Goal: Task Accomplishment & Management: Manage account settings

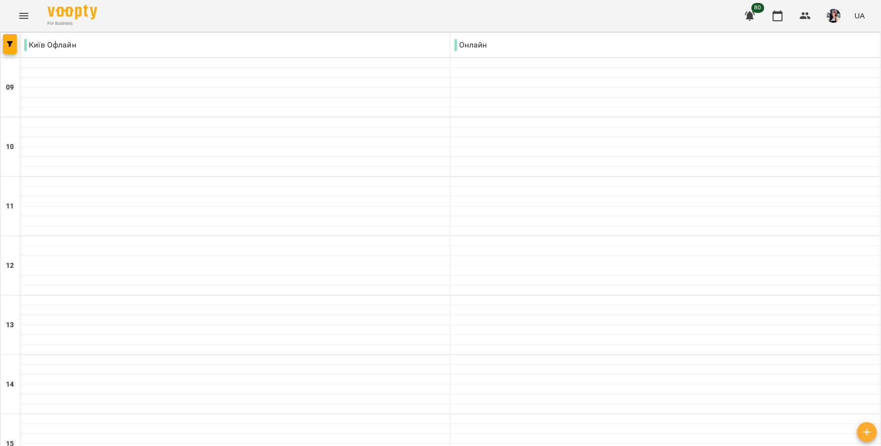
scroll to position [390, 0]
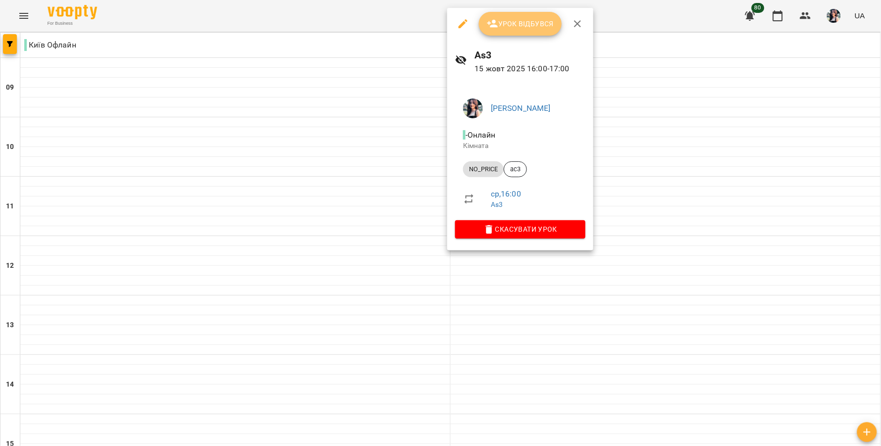
click at [527, 18] on span "Урок відбувся" at bounding box center [520, 24] width 67 height 12
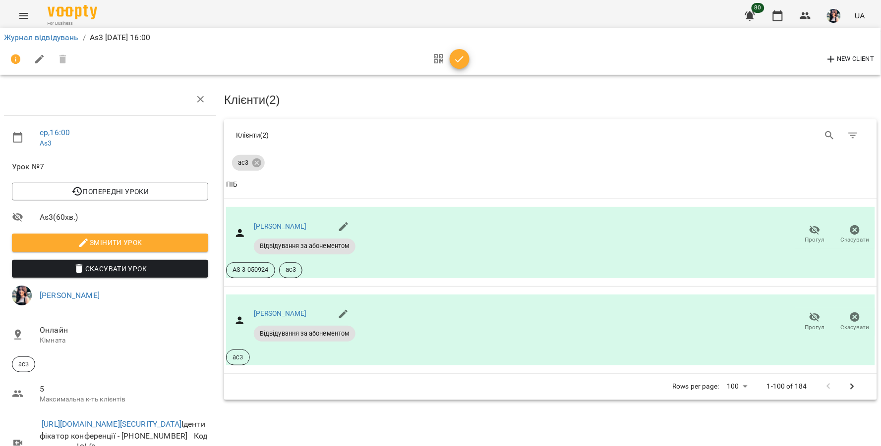
scroll to position [55, 0]
click at [462, 66] on button "button" at bounding box center [459, 59] width 20 height 20
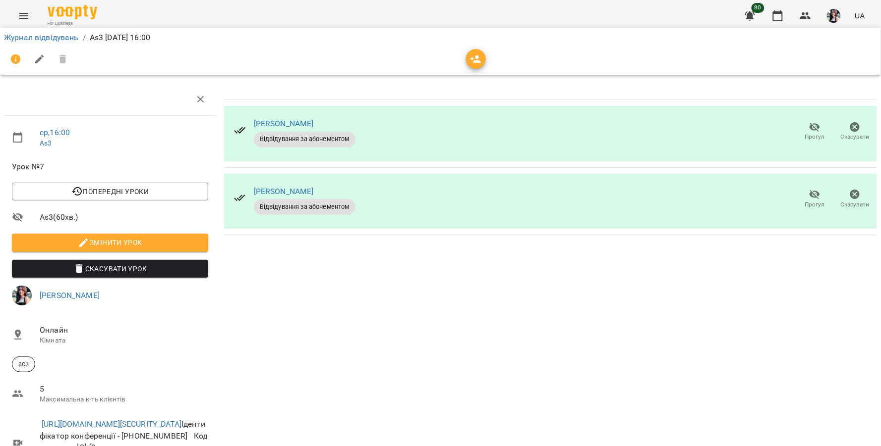
scroll to position [0, 0]
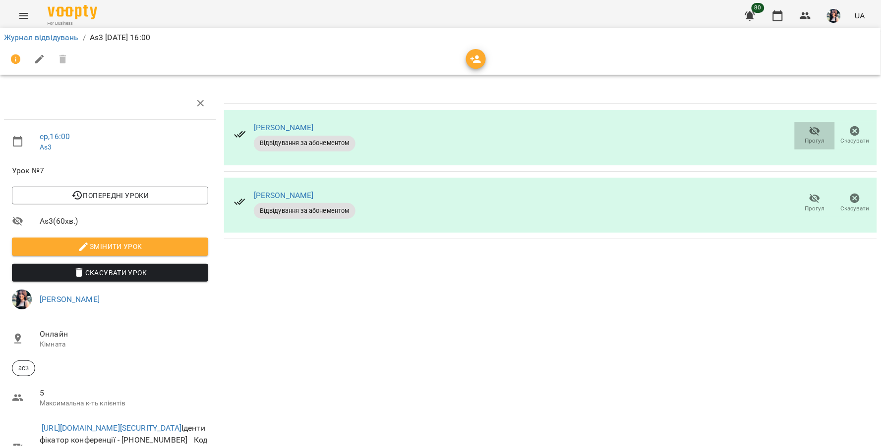
click at [809, 136] on icon "button" at bounding box center [815, 131] width 12 height 12
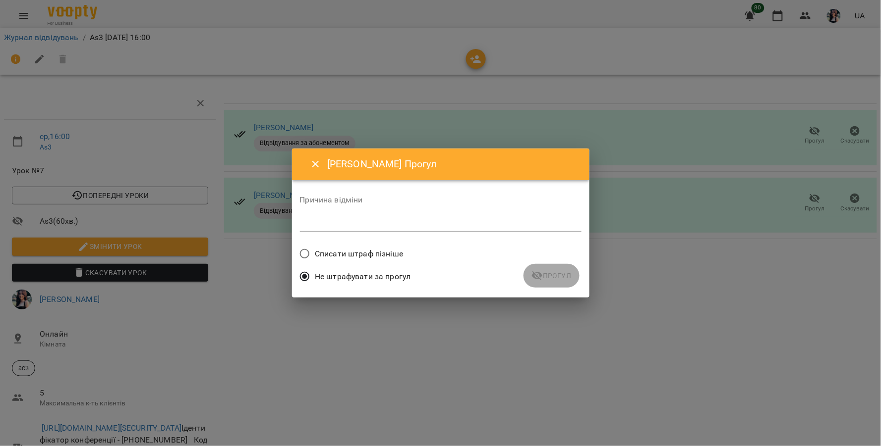
click at [366, 253] on span "Списати штраф пізніше" at bounding box center [359, 254] width 88 height 12
click at [536, 274] on icon "submit" at bounding box center [537, 276] width 11 height 9
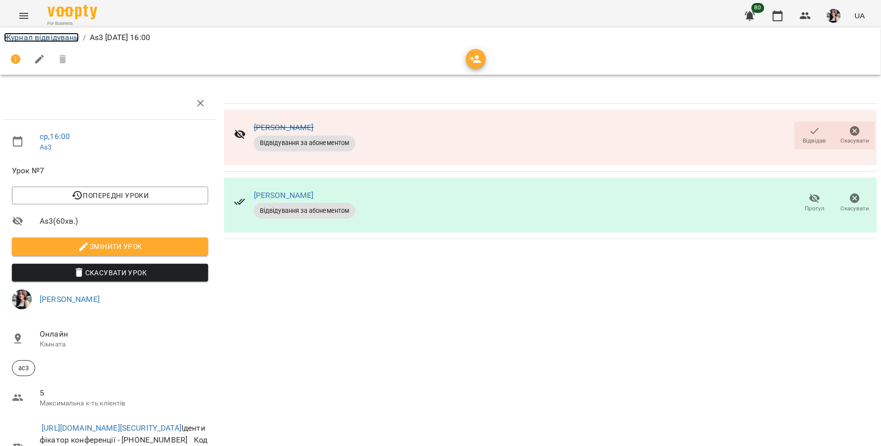
click at [50, 36] on link "Журнал відвідувань" at bounding box center [41, 37] width 75 height 9
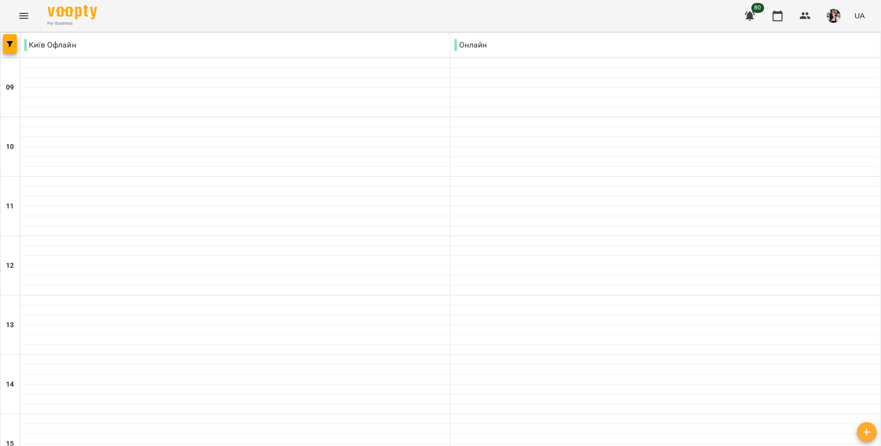
scroll to position [385, 0]
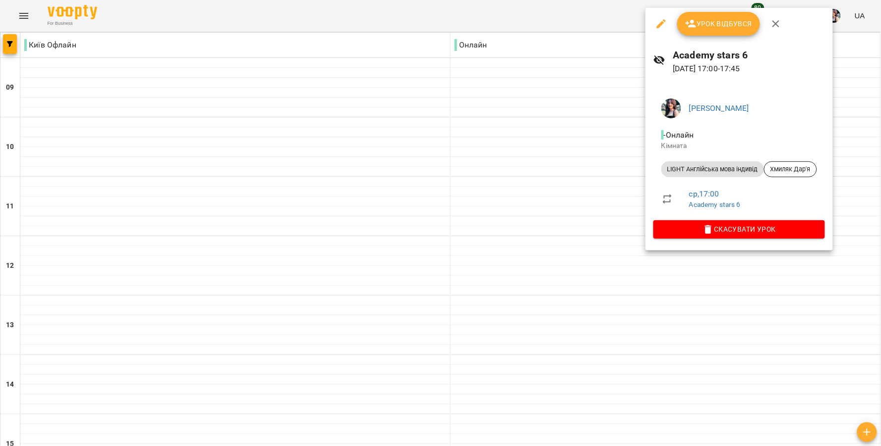
click at [714, 30] on button "Урок відбувся" at bounding box center [718, 24] width 83 height 24
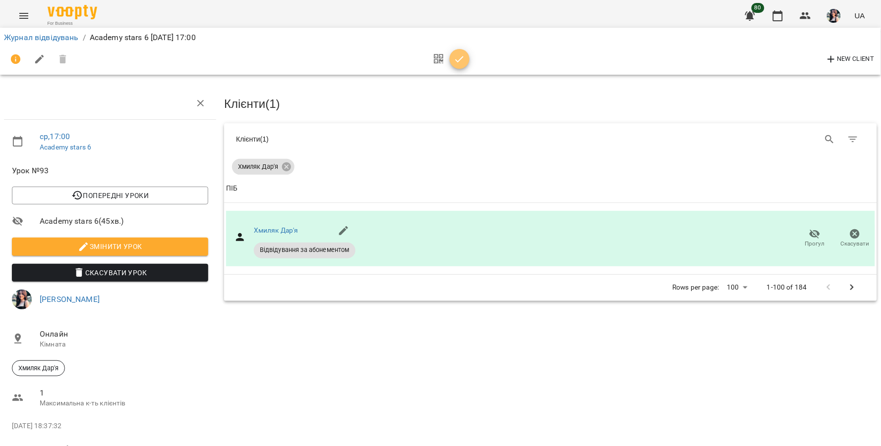
click at [464, 62] on icon "button" at bounding box center [459, 60] width 12 height 12
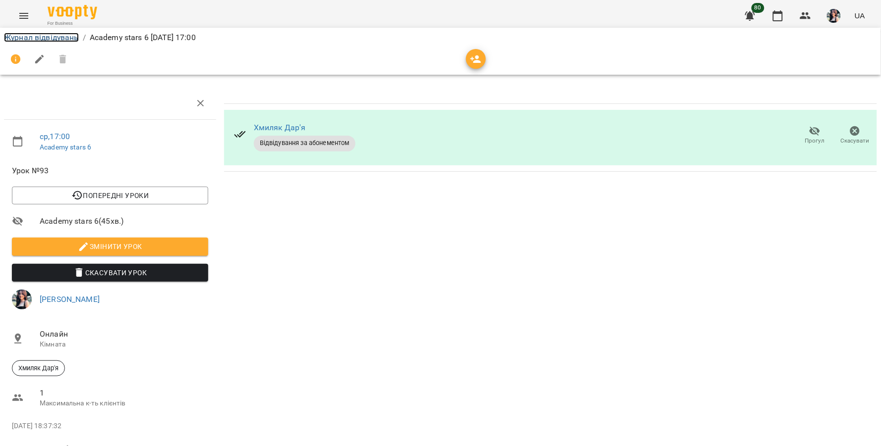
click at [32, 38] on link "Журнал відвідувань" at bounding box center [41, 37] width 75 height 9
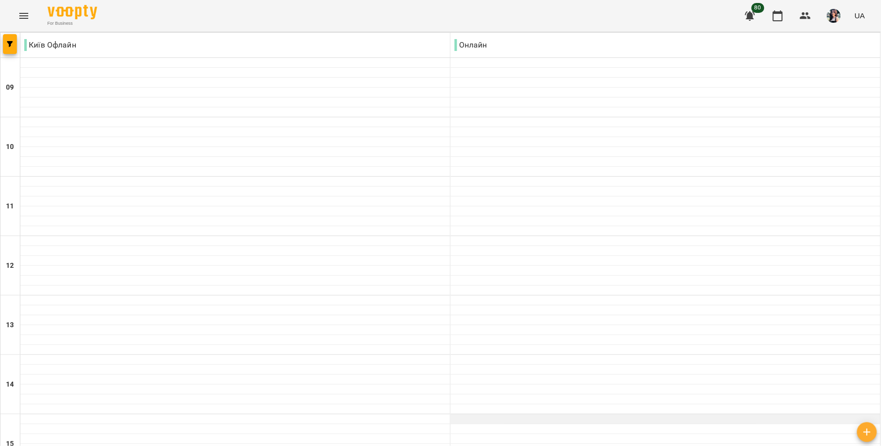
scroll to position [390, 0]
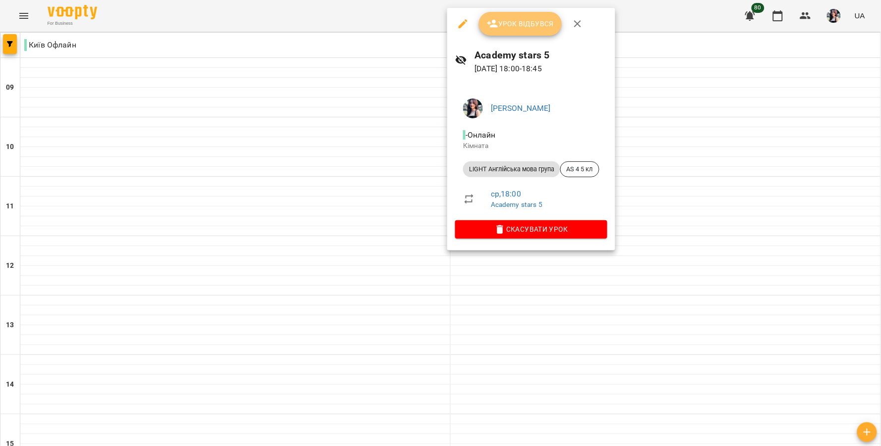
click at [505, 21] on span "Урок відбувся" at bounding box center [520, 24] width 67 height 12
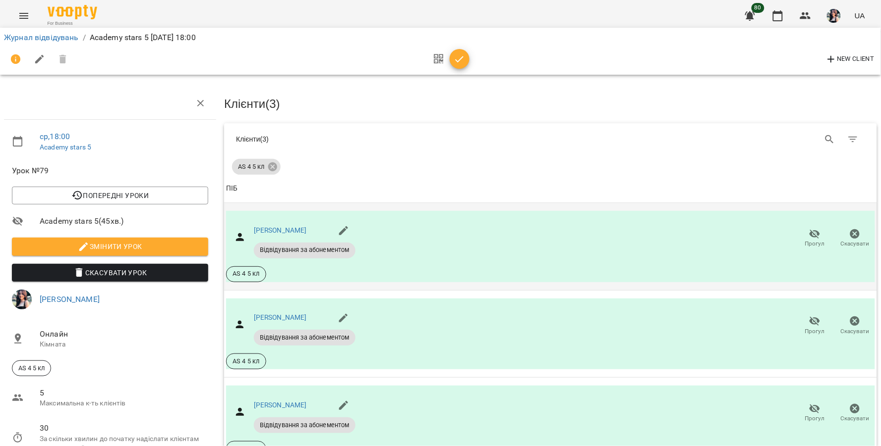
click at [805, 243] on span "Прогул" at bounding box center [815, 244] width 20 height 8
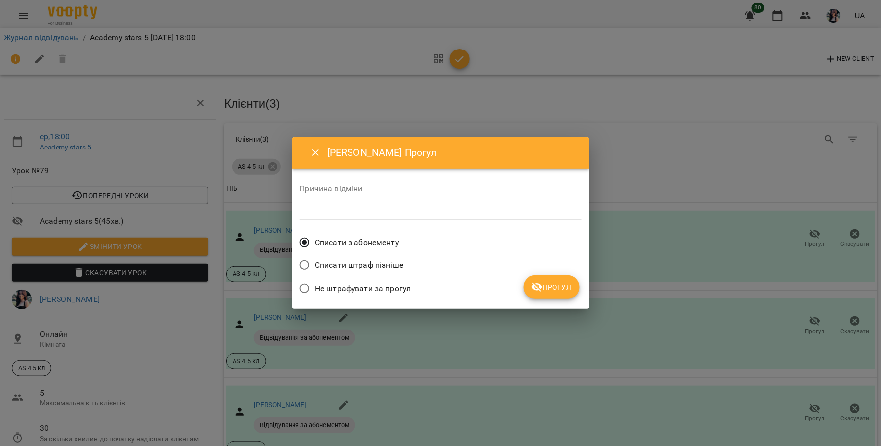
click at [383, 285] on span "Не штрафувати за прогул" at bounding box center [363, 289] width 96 height 12
click at [542, 283] on icon "submit" at bounding box center [537, 287] width 12 height 12
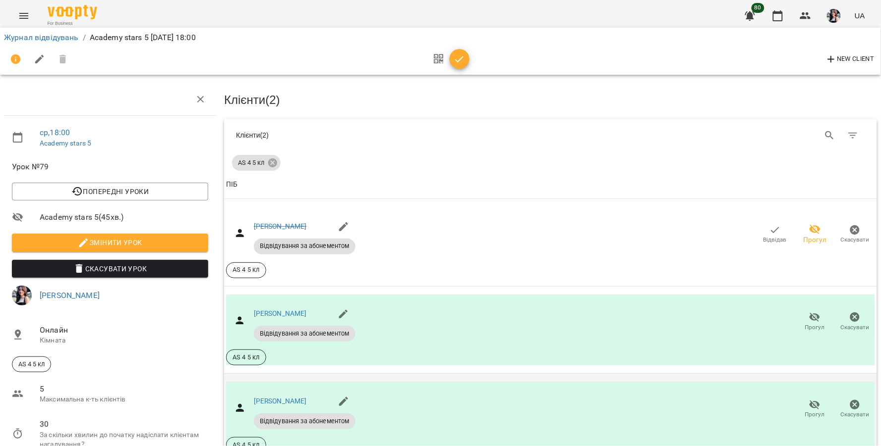
scroll to position [133, 0]
click at [462, 57] on icon "button" at bounding box center [459, 59] width 8 height 6
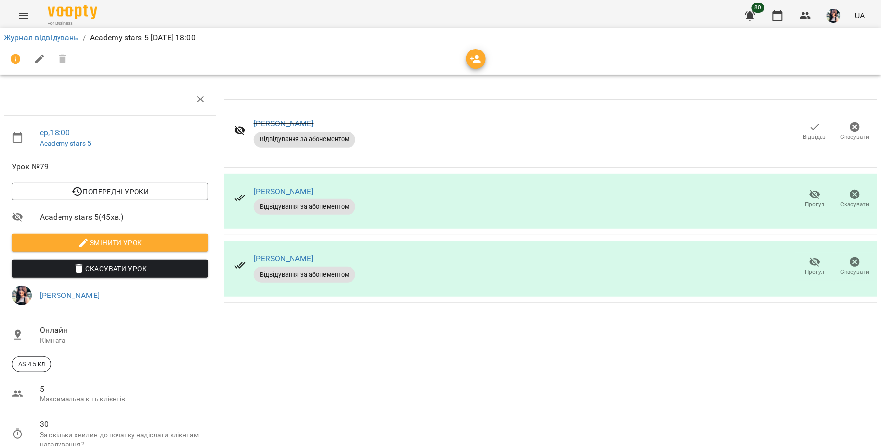
click at [132, 237] on span "Змінити урок" at bounding box center [110, 243] width 180 height 12
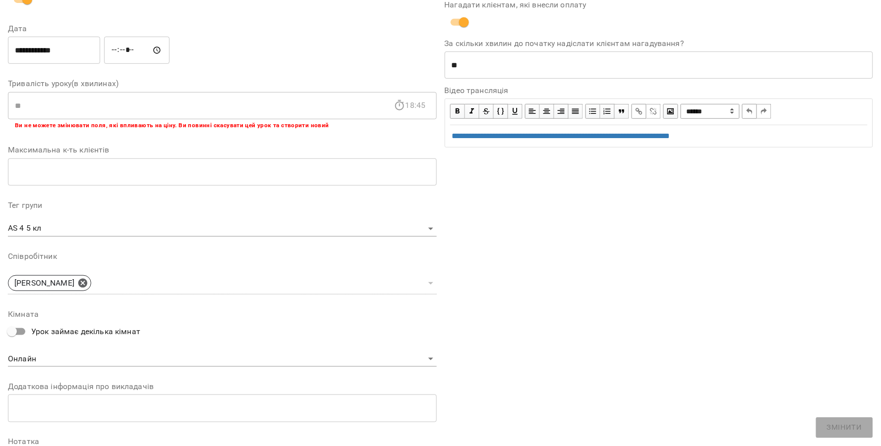
scroll to position [213, 0]
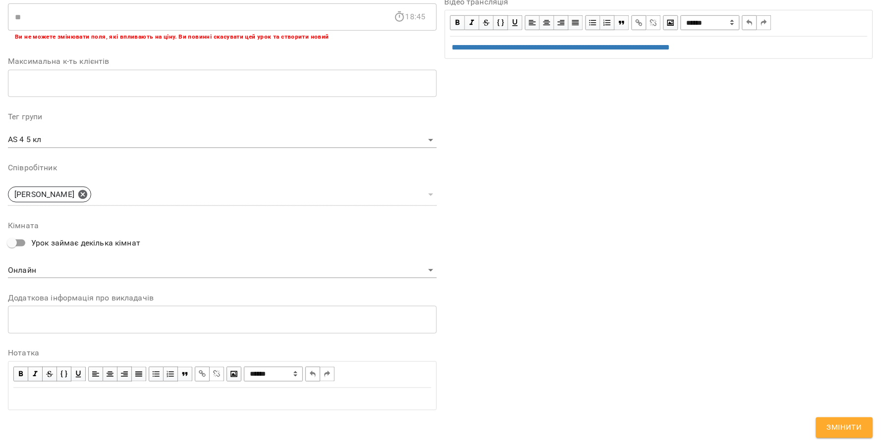
click at [93, 399] on div "Edit text" at bounding box center [222, 399] width 418 height 12
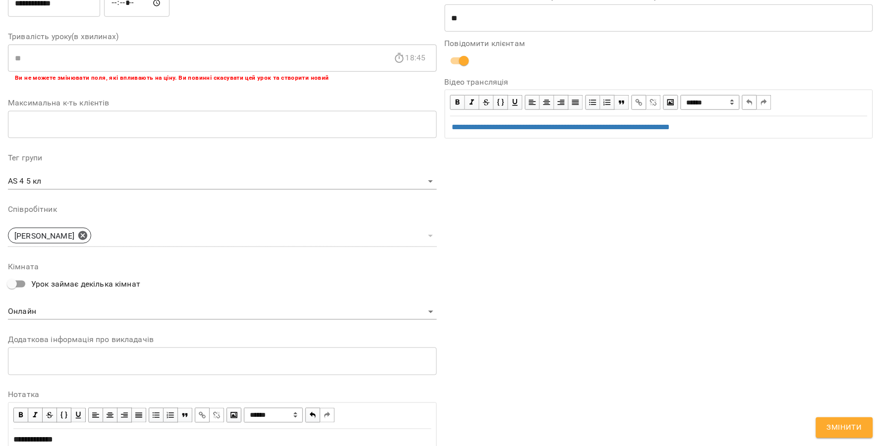
scroll to position [254, 0]
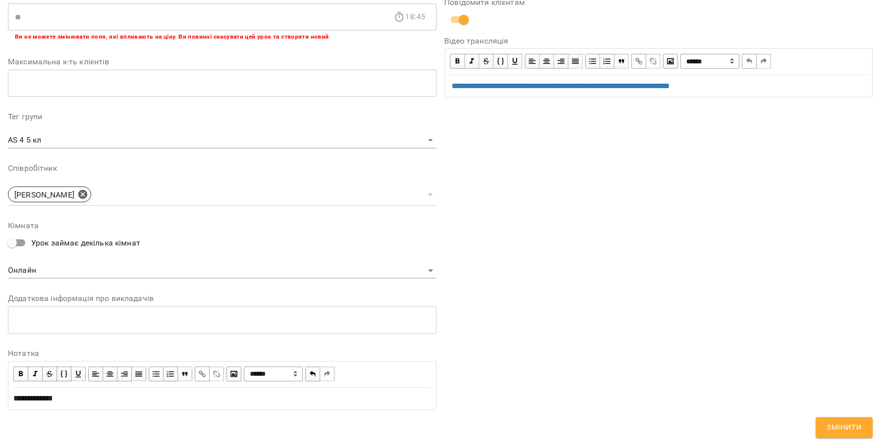
click at [844, 425] on span "Змінити" at bounding box center [844, 428] width 35 height 13
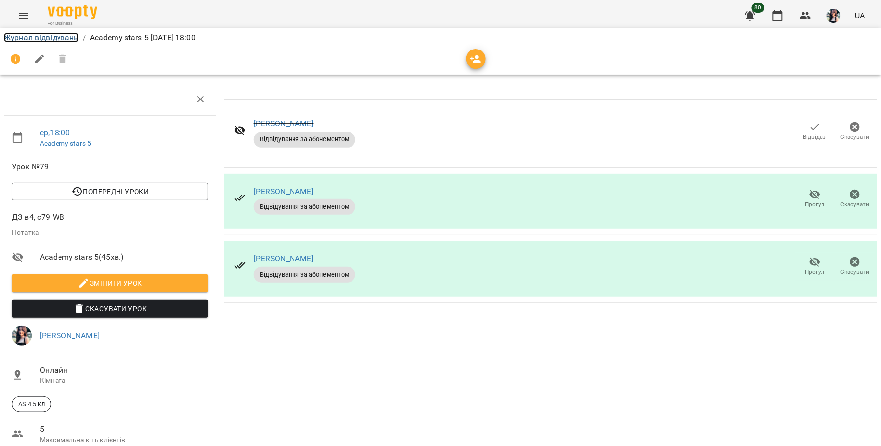
click at [58, 37] on link "Журнал відвідувань" at bounding box center [41, 37] width 75 height 9
